Goal: Navigation & Orientation: Find specific page/section

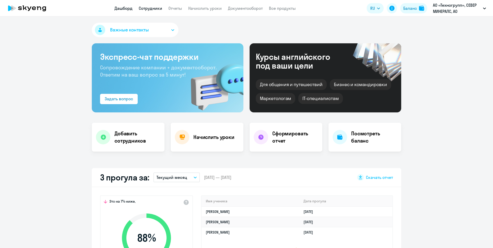
click at [154, 10] on link "Сотрудники" at bounding box center [150, 8] width 23 height 5
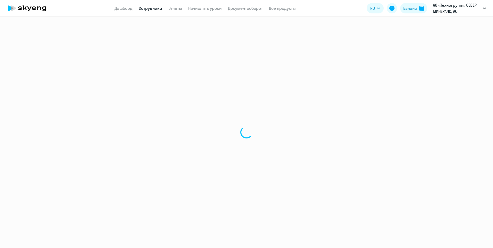
select select "30"
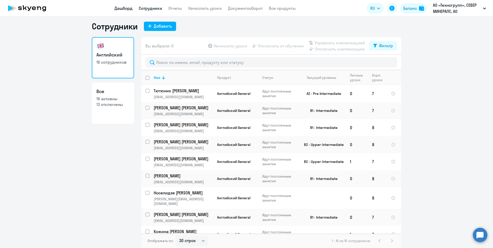
click at [125, 8] on link "Дашборд" at bounding box center [123, 8] width 18 height 5
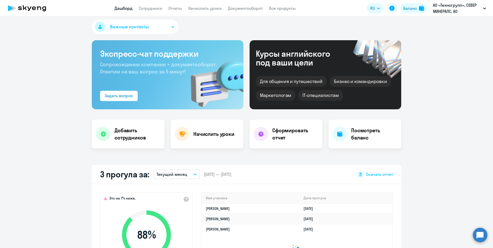
select select "30"
